Goal: Information Seeking & Learning: Find specific fact

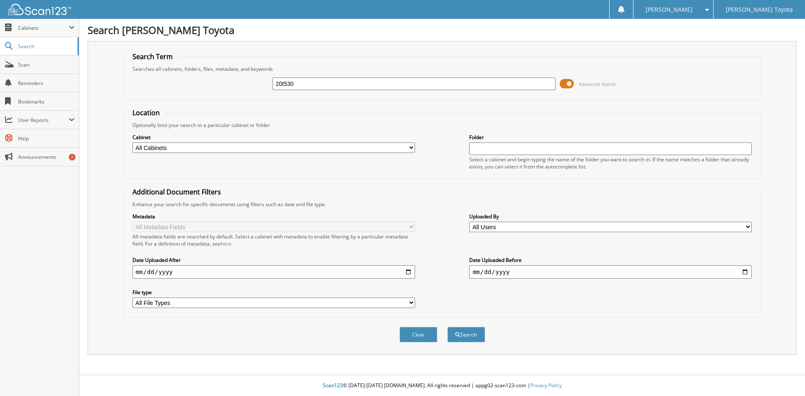
type input "20t530"
click at [448, 327] on button "Search" at bounding box center [467, 335] width 38 height 16
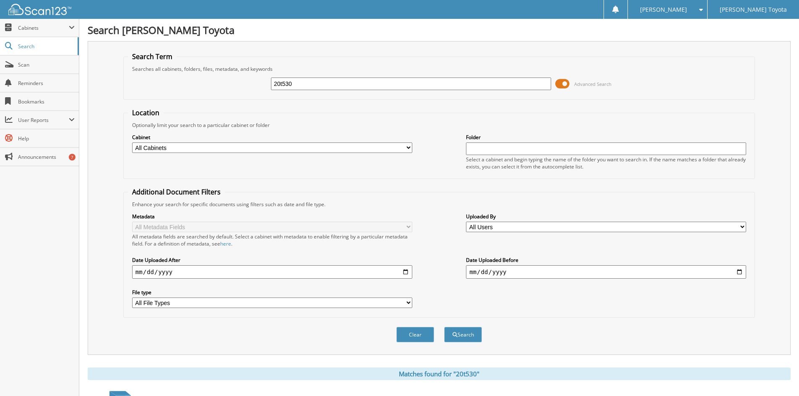
scroll to position [94, 0]
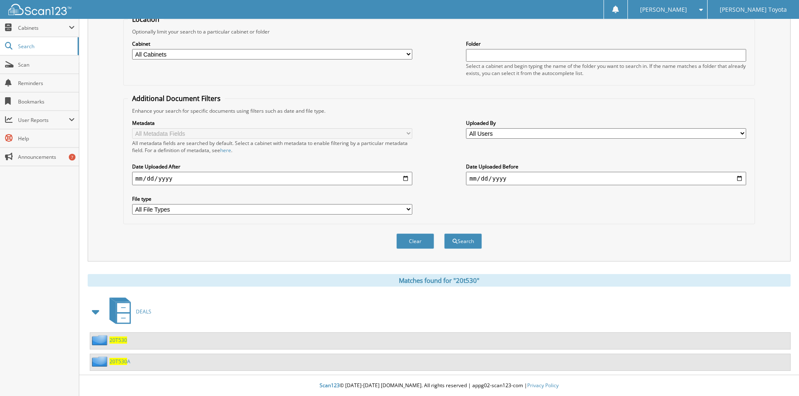
click at [119, 338] on span "20T530" at bounding box center [118, 340] width 18 height 7
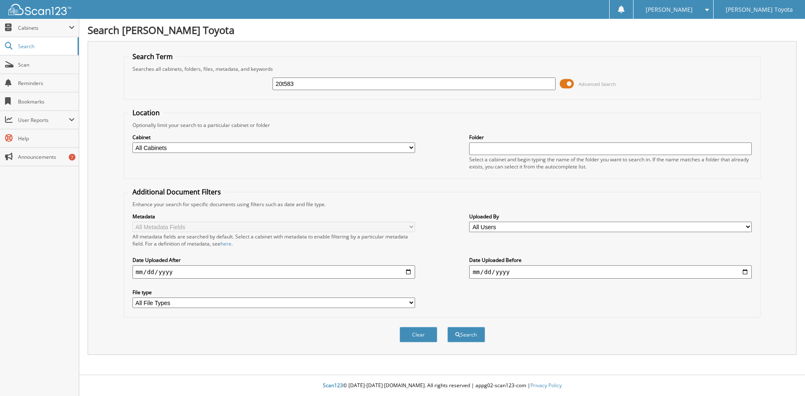
type input "20t583"
click at [448, 327] on button "Search" at bounding box center [467, 335] width 38 height 16
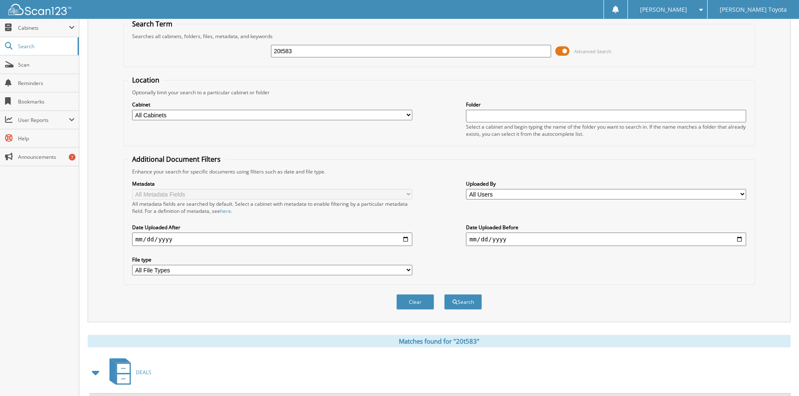
scroll to position [73, 0]
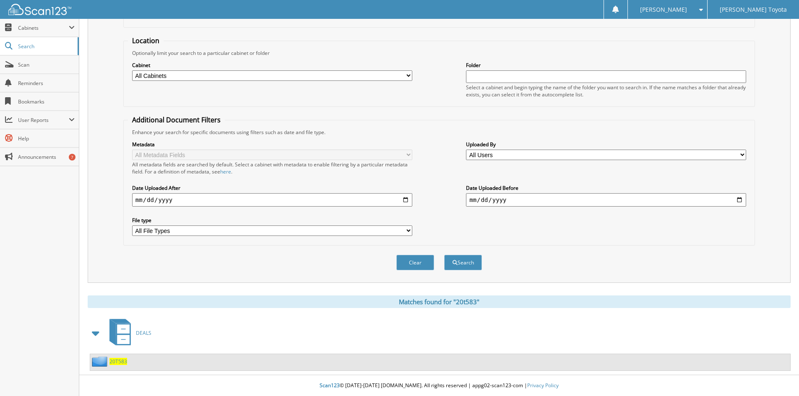
click at [119, 362] on span "20T583" at bounding box center [118, 361] width 18 height 7
